Goal: Task Accomplishment & Management: Use online tool/utility

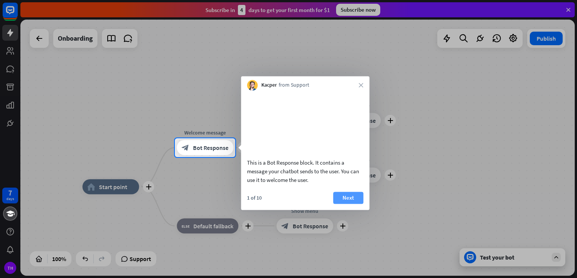
click at [348, 204] on button "Next" at bounding box center [348, 198] width 30 height 12
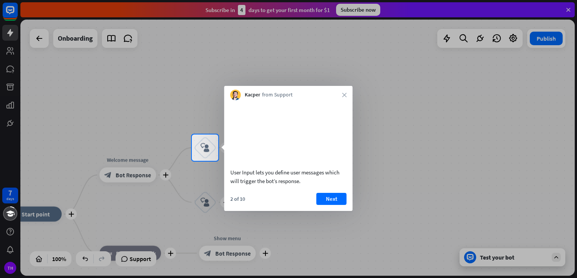
click at [483, 257] on div at bounding box center [288, 219] width 577 height 117
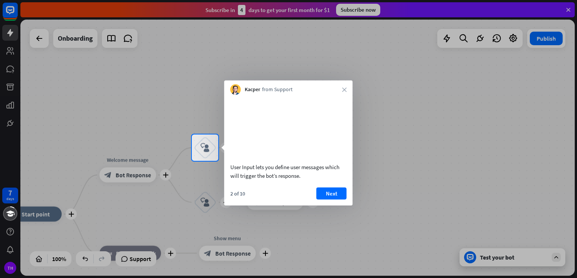
click at [483, 257] on div at bounding box center [288, 219] width 577 height 117
click at [335, 200] on button "Next" at bounding box center [331, 194] width 30 height 12
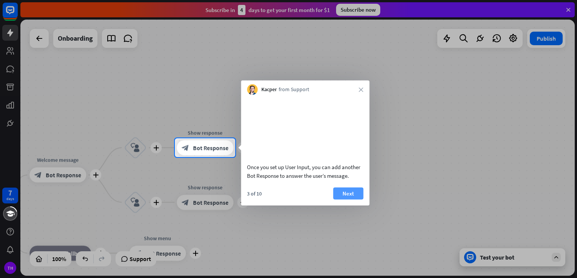
click at [344, 200] on button "Next" at bounding box center [348, 194] width 30 height 12
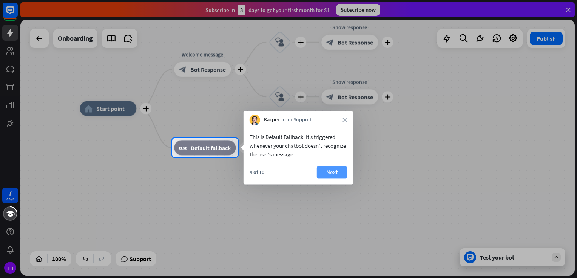
click at [332, 169] on button "Next" at bounding box center [332, 172] width 30 height 12
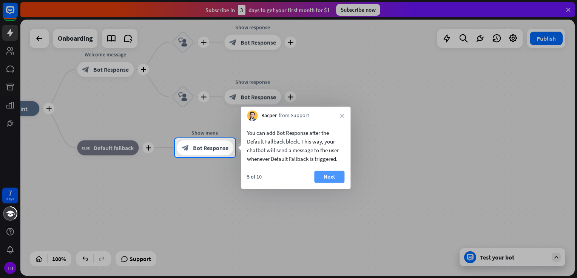
click at [329, 179] on button "Next" at bounding box center [329, 177] width 30 height 12
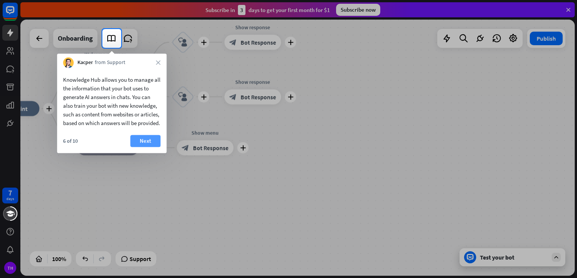
click at [145, 147] on button "Next" at bounding box center [145, 141] width 30 height 12
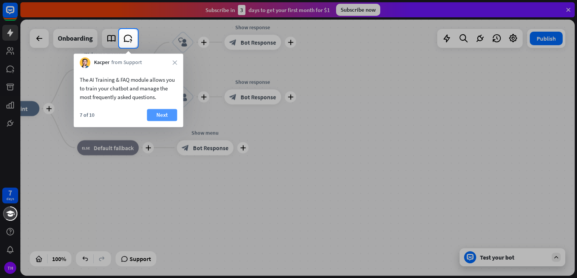
click at [170, 114] on button "Next" at bounding box center [162, 115] width 30 height 12
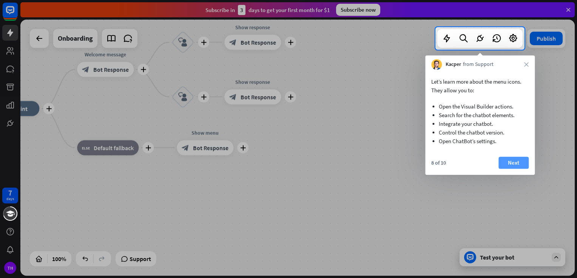
click at [506, 161] on button "Next" at bounding box center [513, 163] width 30 height 12
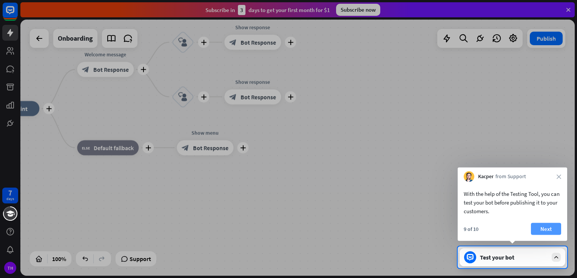
click at [542, 229] on button "Next" at bounding box center [546, 229] width 30 height 12
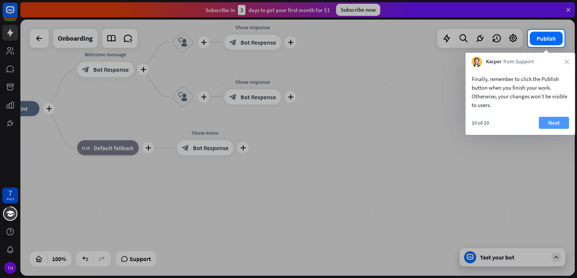
click at [556, 123] on button "Next" at bounding box center [553, 123] width 30 height 12
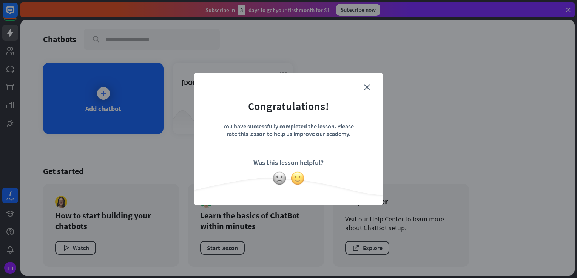
click at [298, 180] on img at bounding box center [297, 178] width 14 height 14
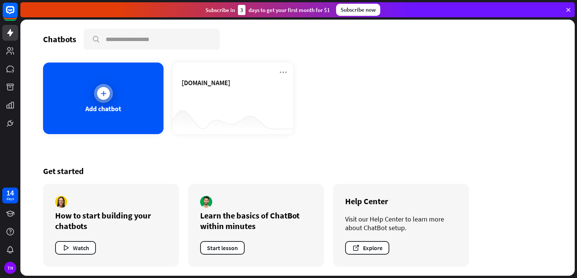
click at [138, 115] on div "Add chatbot" at bounding box center [103, 99] width 120 height 72
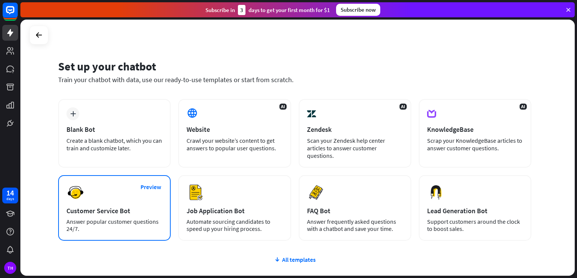
click at [128, 211] on div "Customer Service Bot" at bounding box center [114, 211] width 96 height 9
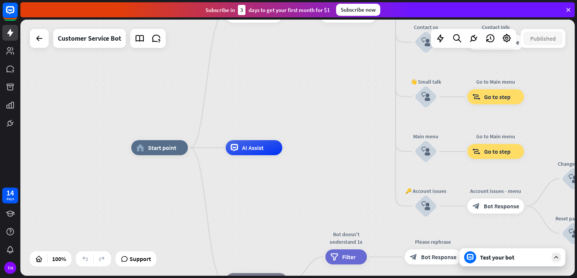
click at [504, 255] on div "Test your bot" at bounding box center [514, 258] width 68 height 8
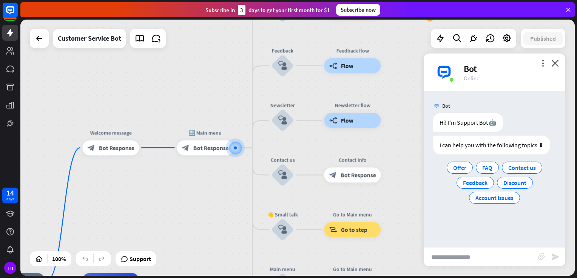
click at [473, 259] on input "text" at bounding box center [480, 257] width 114 height 19
type input "**********"
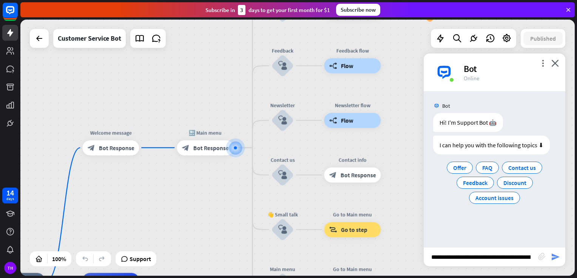
click at [552, 257] on icon "send" at bounding box center [555, 257] width 9 height 9
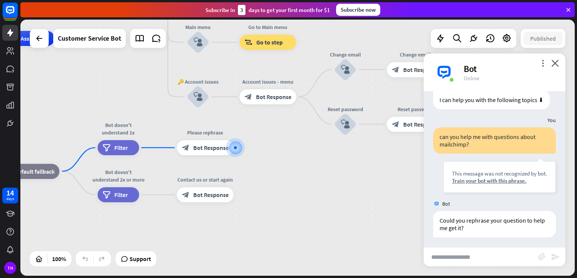
scroll to position [46, 0]
click at [530, 261] on input "text" at bounding box center [480, 257] width 114 height 19
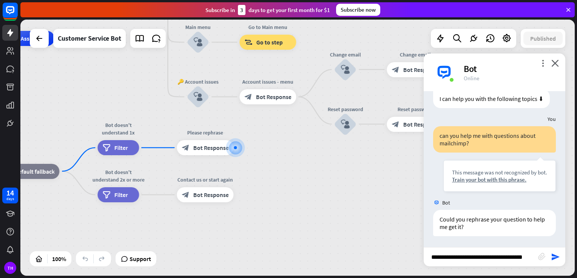
scroll to position [0, 10]
type input "**********"
click at [553, 257] on icon "send" at bounding box center [555, 257] width 9 height 9
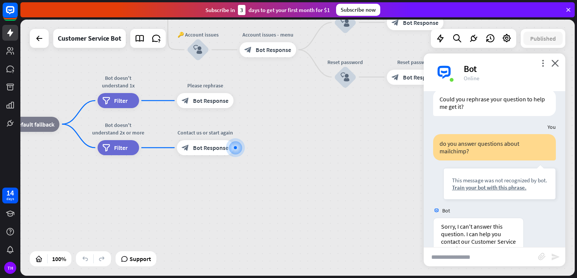
scroll to position [236, 0]
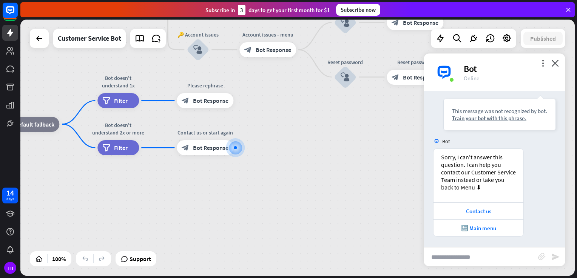
click at [568, 8] on icon at bounding box center [568, 9] width 7 height 7
